Goal: Task Accomplishment & Management: Use online tool/utility

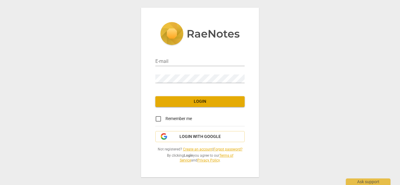
type input "[PERSON_NAME][EMAIL_ADDRESS][DOMAIN_NAME]"
click at [204, 99] on span "Login" at bounding box center [200, 102] width 80 height 6
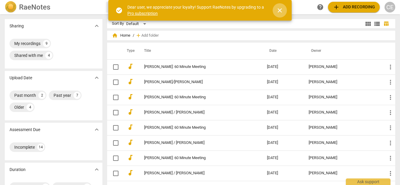
click at [280, 11] on span "close" at bounding box center [279, 10] width 7 height 7
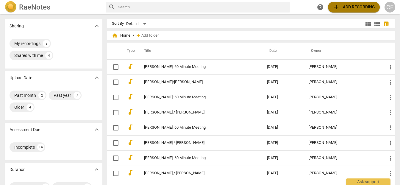
click at [358, 8] on span "add Add recording" at bounding box center [354, 7] width 42 height 7
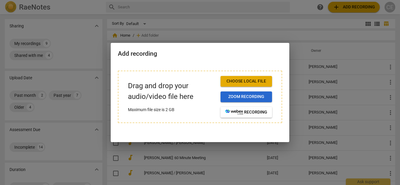
click at [246, 97] on span "Zoom recording" at bounding box center [246, 97] width 42 height 6
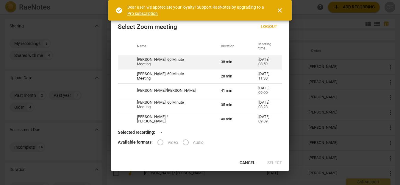
click at [165, 59] on td "[PERSON_NAME]: 60 Minute Meeting" at bounding box center [172, 62] width 84 height 14
radio input "true"
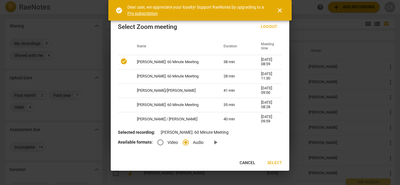
click at [272, 163] on span "Select" at bounding box center [274, 163] width 15 height 6
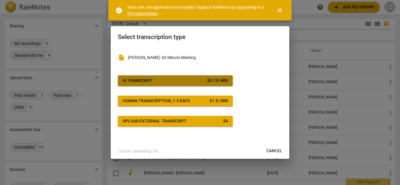
click at [187, 77] on button "AI Transcript $ 0.15 / min" at bounding box center [175, 80] width 115 height 11
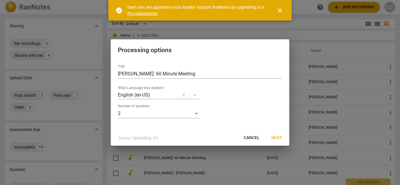
click at [278, 135] on span "Next" at bounding box center [277, 138] width 11 height 6
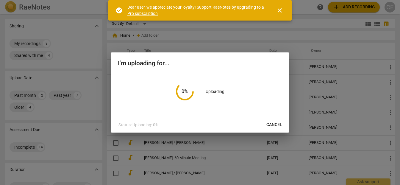
click at [280, 8] on span "close" at bounding box center [279, 10] width 7 height 7
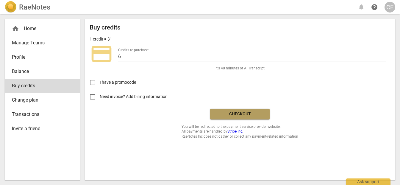
click at [242, 113] on span "Checkout" at bounding box center [240, 114] width 50 height 6
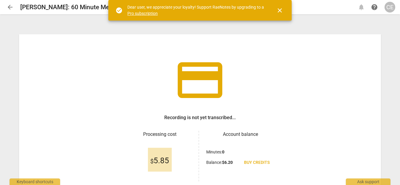
click at [282, 10] on span "close" at bounding box center [279, 10] width 7 height 7
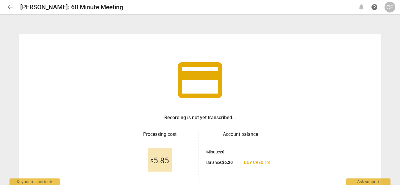
scroll to position [50, 0]
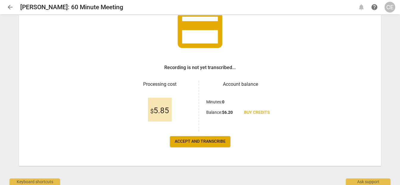
click at [214, 140] on span "Accept and transcribe" at bounding box center [200, 141] width 51 height 6
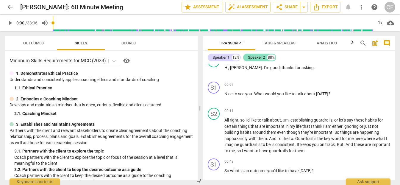
scroll to position [0, 0]
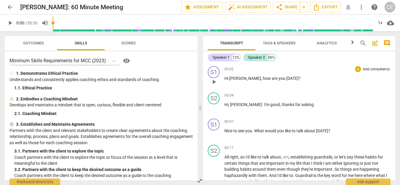
drag, startPoint x: 277, startPoint y: 148, endPoint x: 265, endPoint y: 69, distance: 79.5
click at [265, 69] on div "S1 play_arrow pause 00:02 + Add competency keyboard_arrow_right Hi Sam , how ar…" at bounding box center [299, 122] width 192 height 116
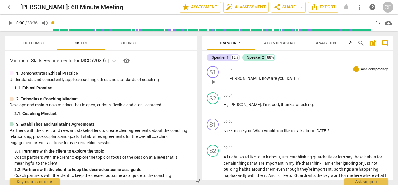
drag, startPoint x: 243, startPoint y: 68, endPoint x: 249, endPoint y: 87, distance: 19.7
click at [249, 87] on div "00:02 + Add competency keyboard_arrow_right Hi Sam , how are you today ?" at bounding box center [306, 76] width 165 height 21
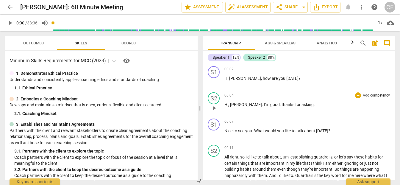
drag, startPoint x: 281, startPoint y: 76, endPoint x: 224, endPoint y: 93, distance: 59.4
click at [224, 94] on div "S1 play_arrow pause 00:02 + Add competency keyboard_arrow_right Hi Sam , how ar…" at bounding box center [299, 122] width 192 height 116
drag, startPoint x: 220, startPoint y: 75, endPoint x: 221, endPoint y: 79, distance: 3.9
click at [221, 79] on div "S1 play_arrow pause" at bounding box center [216, 76] width 17 height 21
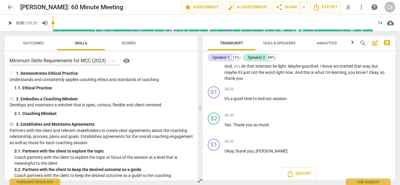
scroll to position [4893, 0]
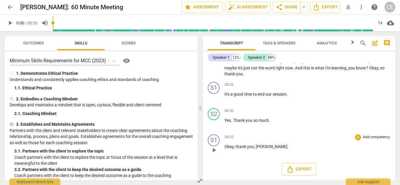
drag, startPoint x: 225, startPoint y: 78, endPoint x: 262, endPoint y: 149, distance: 80.3
click at [262, 149] on div "S1 play_arrow pause 00:02 + Add competency keyboard_arrow_right Hi Sam , how ar…" at bounding box center [299, 122] width 192 height 116
click at [266, 147] on p "Okay , thank you , Sam ." at bounding box center [308, 147] width 166 height 6
drag, startPoint x: 266, startPoint y: 147, endPoint x: 246, endPoint y: 135, distance: 23.2
click at [246, 135] on div "38:32 + Add competency keyboard_arrow_right Okay , thank you , Sam ." at bounding box center [308, 144] width 166 height 21
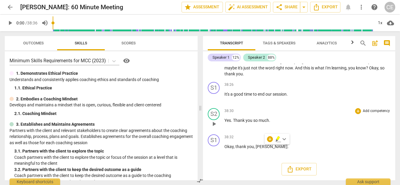
click at [266, 131] on div "S2 play_arrow pause 38:30 + Add competency keyboard_arrow_right Yes . Thank you…" at bounding box center [299, 119] width 192 height 26
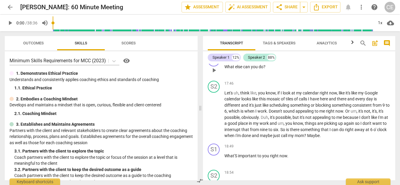
scroll to position [2155, 0]
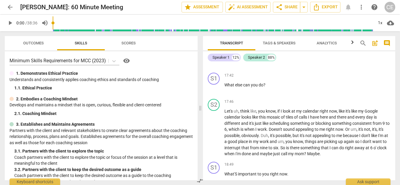
click at [387, 40] on span "comment" at bounding box center [387, 43] width 7 height 7
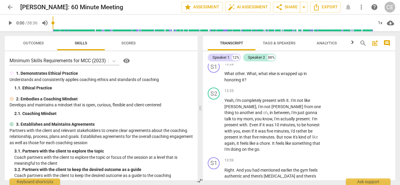
scroll to position [2457, 0]
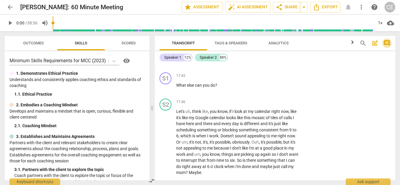
click at [387, 40] on span "comment" at bounding box center [387, 43] width 7 height 7
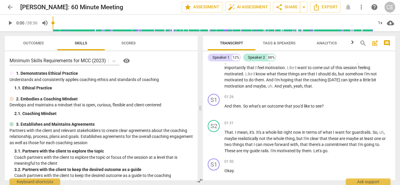
scroll to position [0, 0]
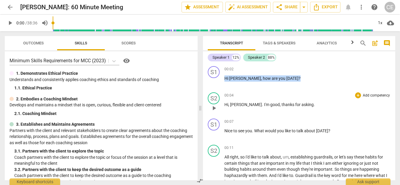
drag, startPoint x: 225, startPoint y: 78, endPoint x: 269, endPoint y: 107, distance: 53.0
click at [269, 107] on div "S1 play_arrow pause 00:02 + Add competency keyboard_arrow_right Hi Sam , how ar…" at bounding box center [299, 122] width 192 height 116
drag, startPoint x: 269, startPoint y: 107, endPoint x: 285, endPoint y: 107, distance: 15.8
click at [272, 107] on p "Hi , Christopher . I'm good , thanks for asking ." at bounding box center [308, 105] width 166 height 6
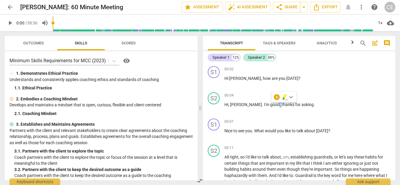
click at [290, 99] on span "keyboard_arrow_down" at bounding box center [291, 97] width 7 height 7
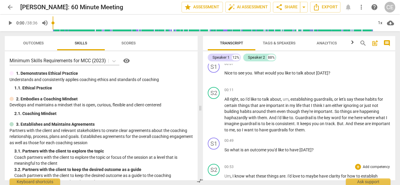
scroll to position [88, 0]
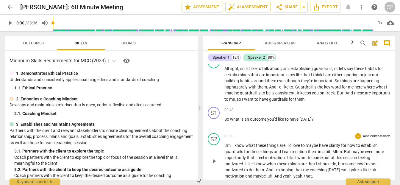
drag, startPoint x: 225, startPoint y: 78, endPoint x: 259, endPoint y: 170, distance: 98.1
click at [259, 170] on div "S1 play_arrow pause 00:02 + Add competency keyboard_arrow_right Hi Sam , how ar…" at bounding box center [299, 122] width 192 height 116
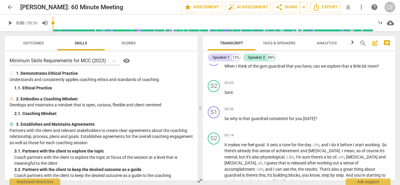
scroll to position [1075, 0]
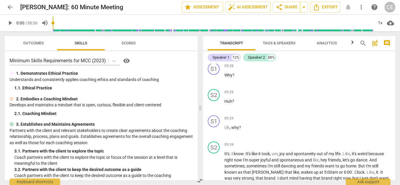
drag, startPoint x: 259, startPoint y: 170, endPoint x: 259, endPoint y: -12, distance: 181.7
click at [259, 0] on html "arrow_back Sam Peñafuerte: 60 Minute Meeting edit star Assessment auto_fix_high…" at bounding box center [200, 0] width 400 height 0
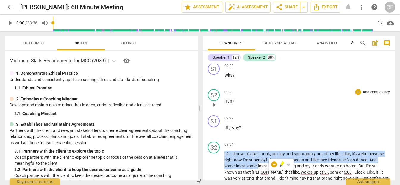
click at [283, 95] on div "09:29 + Add competency keyboard_arrow_right" at bounding box center [308, 92] width 166 height 6
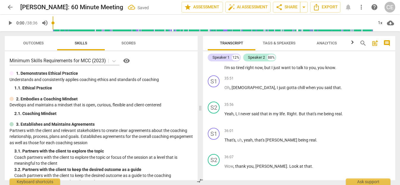
scroll to position [4668, 0]
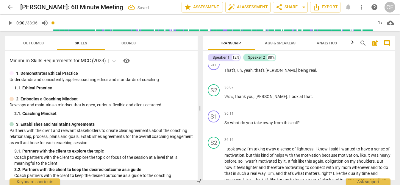
drag, startPoint x: 283, startPoint y: 96, endPoint x: 270, endPoint y: -13, distance: 110.1
click at [270, 0] on html "arrow_back Sam Peñafuerte: 60 Minute Meeting Saved edit star Assessment auto_fi…" at bounding box center [200, 0] width 400 height 0
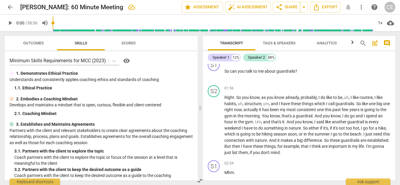
scroll to position [0, 0]
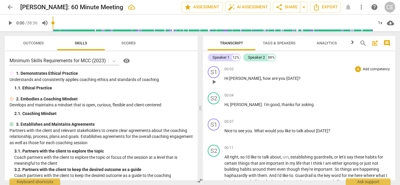
drag, startPoint x: 268, startPoint y: 147, endPoint x: 233, endPoint y: 68, distance: 86.3
click at [233, 68] on div "S1 play_arrow pause 00:02 + Add competency keyboard_arrow_right Hi Sam , how ar…" at bounding box center [299, 122] width 192 height 116
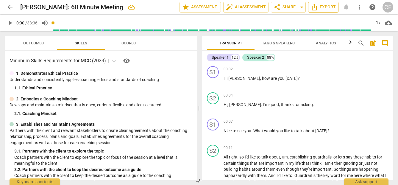
click at [325, 8] on span "Export" at bounding box center [323, 7] width 25 height 7
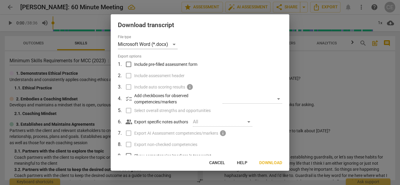
click at [275, 161] on span "Download" at bounding box center [270, 163] width 23 height 6
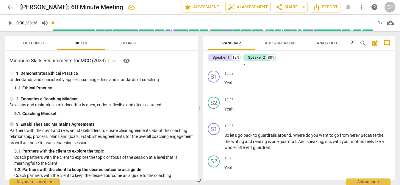
scroll to position [1239, 0]
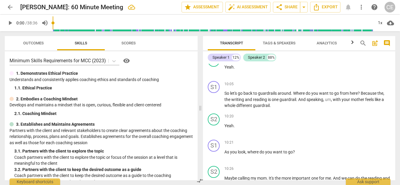
drag, startPoint x: 337, startPoint y: 147, endPoint x: 316, endPoint y: -5, distance: 153.6
click at [316, 0] on html "arrow_back Sam Peñafuerte: 60 Minute Meeting edit star Assessment auto_fix_high…" at bounding box center [200, 0] width 400 height 0
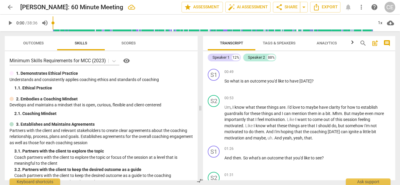
scroll to position [16, 0]
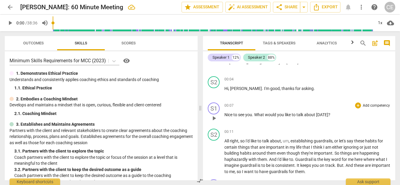
drag, startPoint x: 330, startPoint y: 104, endPoint x: 331, endPoint y: 128, distance: 24.2
click at [331, 120] on div "00:07 + Add competency keyboard_arrow_right Nice to see you . What would you li…" at bounding box center [308, 112] width 166 height 21
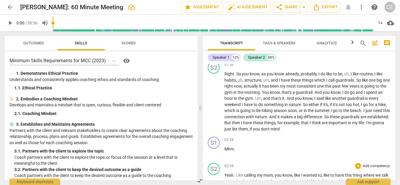
scroll to position [425, 0]
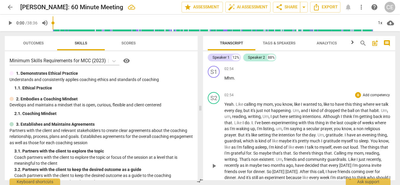
drag, startPoint x: 225, startPoint y: 77, endPoint x: 312, endPoint y: 169, distance: 127.0
click at [312, 169] on div "S1 play_arrow pause 00:02 + Add competency keyboard_arrow_right Hi Sam , how ar…" at bounding box center [299, 122] width 192 height 116
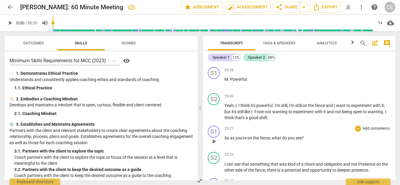
scroll to position [3680, 0]
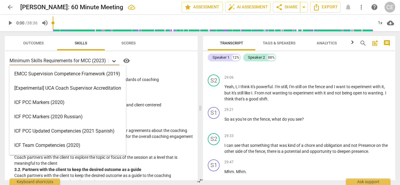
click at [114, 62] on icon at bounding box center [114, 61] width 6 height 6
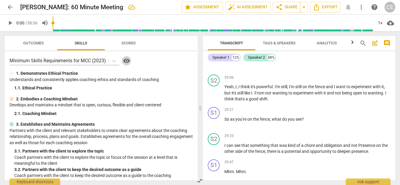
click at [126, 60] on span "visibility" at bounding box center [126, 60] width 7 height 7
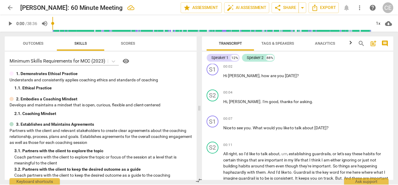
scroll to position [0, 0]
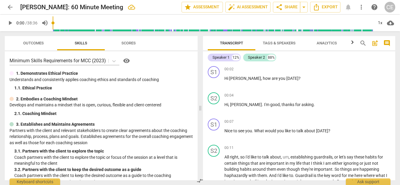
drag, startPoint x: 267, startPoint y: 162, endPoint x: 303, endPoint y: 57, distance: 111.5
click at [303, 57] on div "Speaker 1 12% Speaker 2 88% S1 play_arrow pause 00:02 + Add competency keyboard…" at bounding box center [299, 115] width 192 height 129
